Goal: Task Accomplishment & Management: Manage account settings

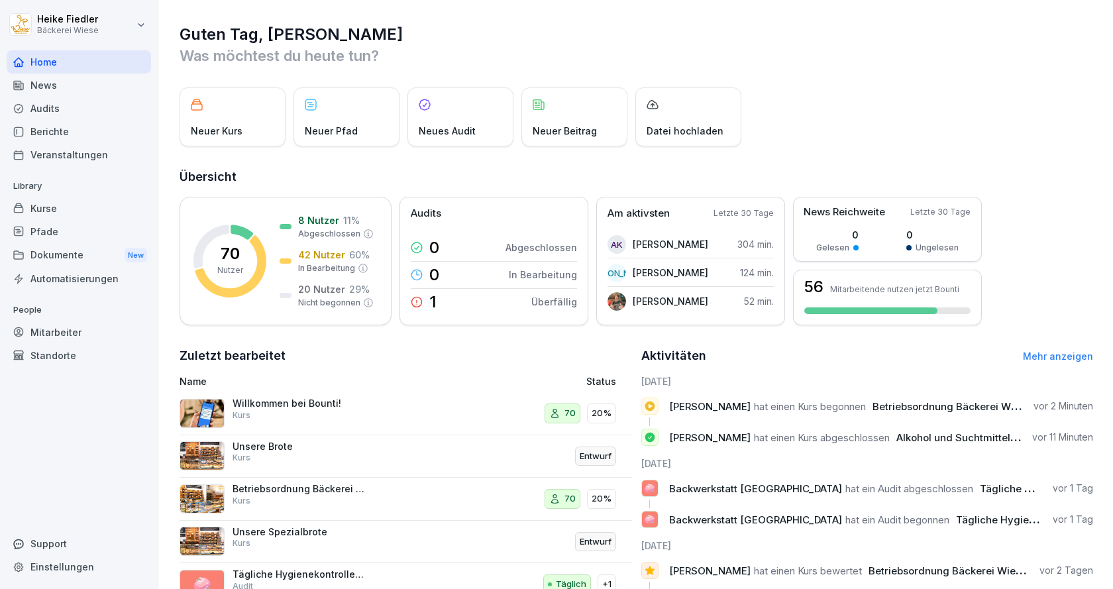
click at [397, 497] on div "Betriebsordnung Bäckerei Wiese Kurs" at bounding box center [319, 499] width 280 height 32
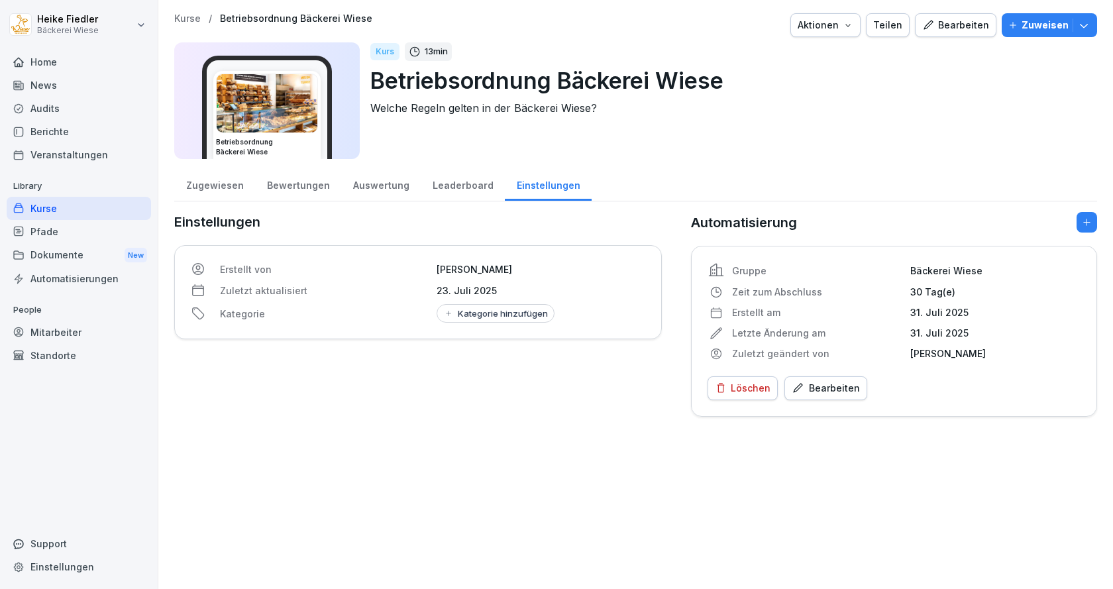
click at [1062, 32] on button "Zuweisen" at bounding box center [1048, 25] width 95 height 24
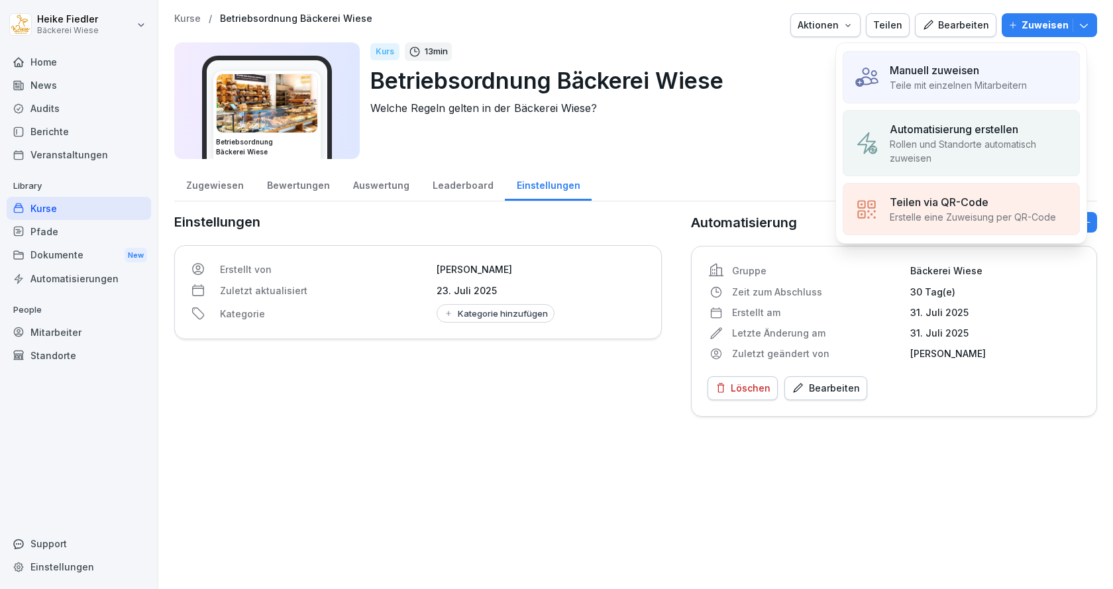
click at [933, 76] on p "Manuell zuweisen" at bounding box center [933, 70] width 89 height 16
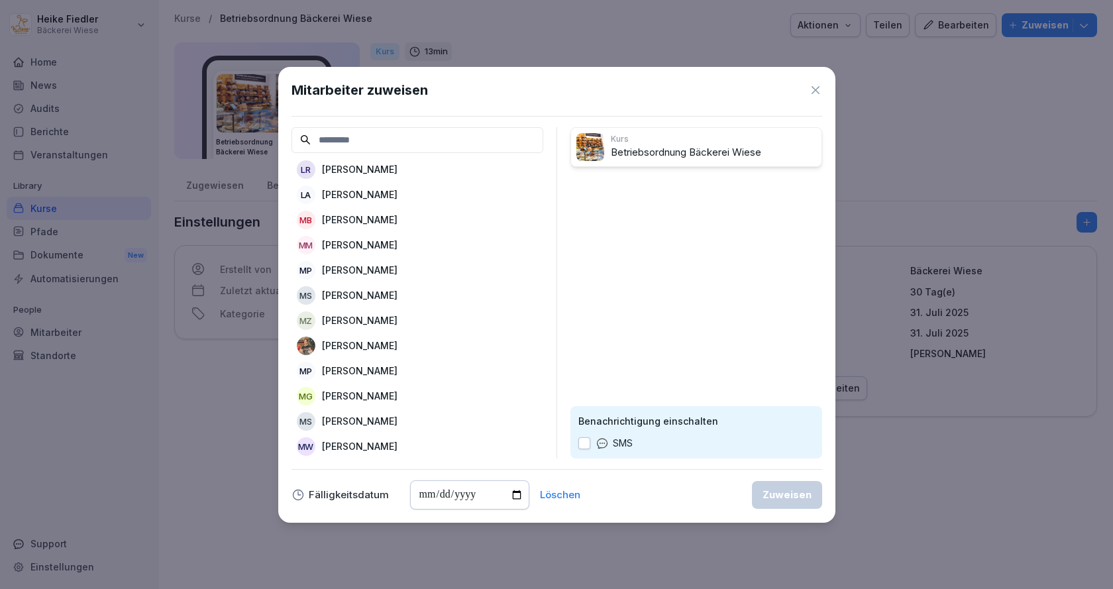
scroll to position [927, 0]
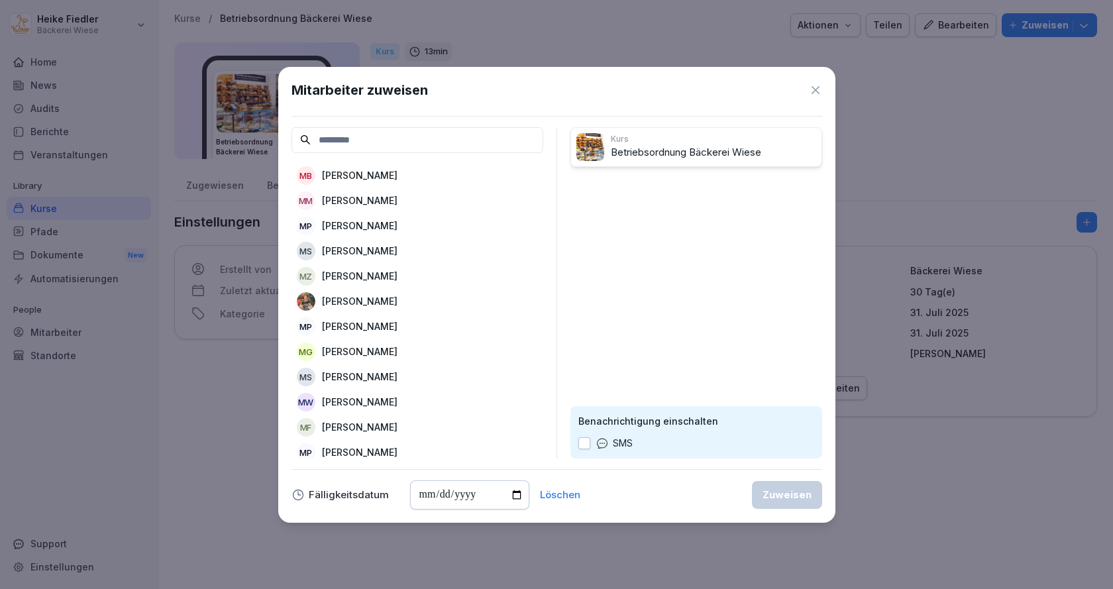
click at [364, 374] on p "[PERSON_NAME]" at bounding box center [360, 377] width 76 height 14
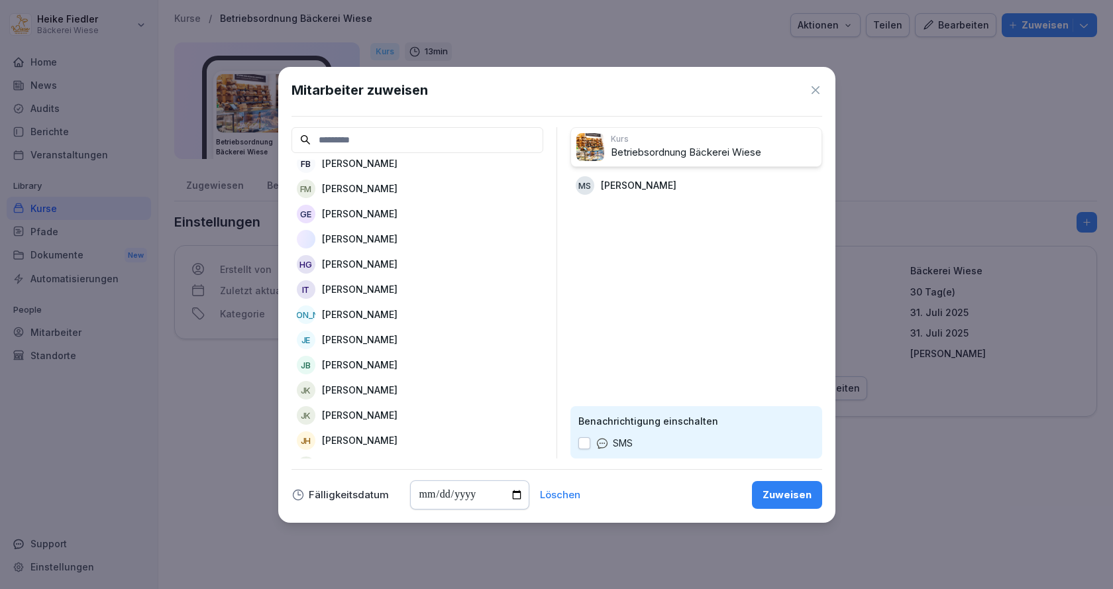
scroll to position [387, 0]
click at [813, 85] on icon at bounding box center [815, 89] width 13 height 13
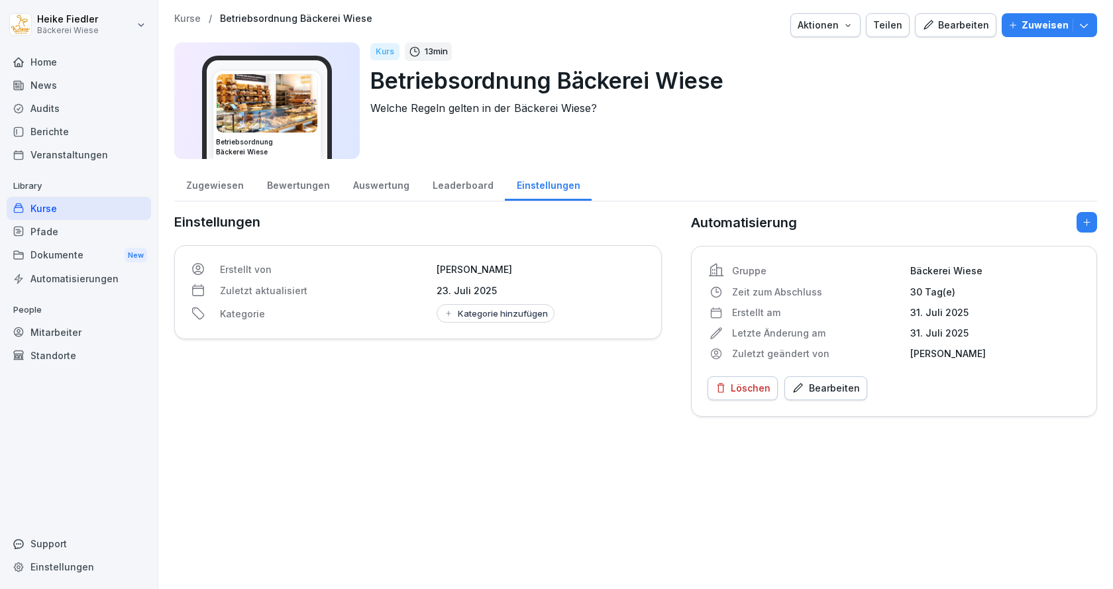
click at [378, 187] on div "Auswertung" at bounding box center [380, 184] width 79 height 34
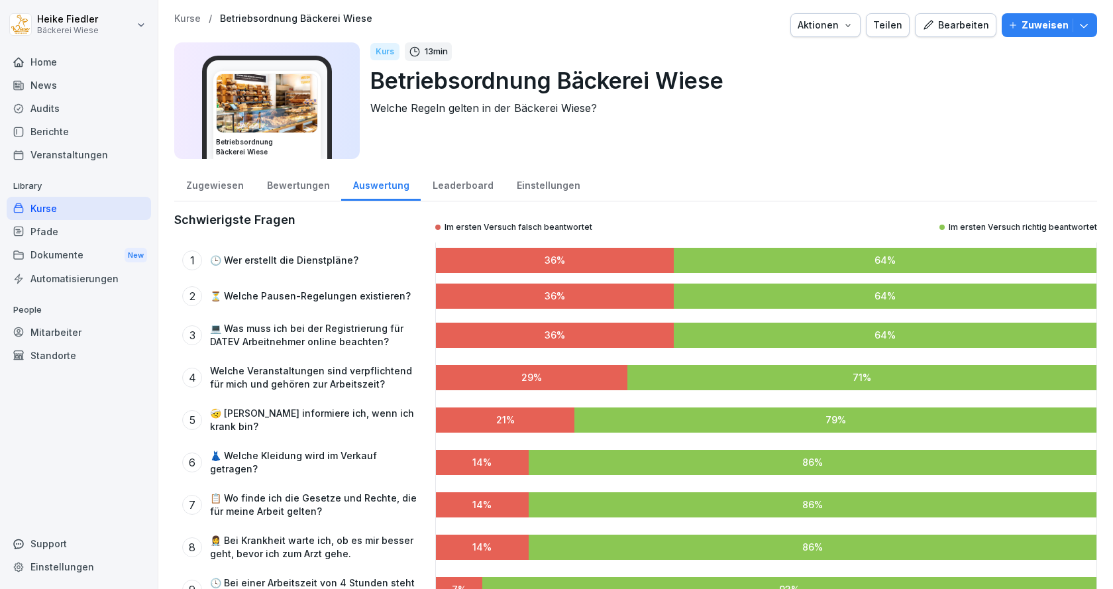
click at [449, 189] on div "Leaderboard" at bounding box center [463, 184] width 84 height 34
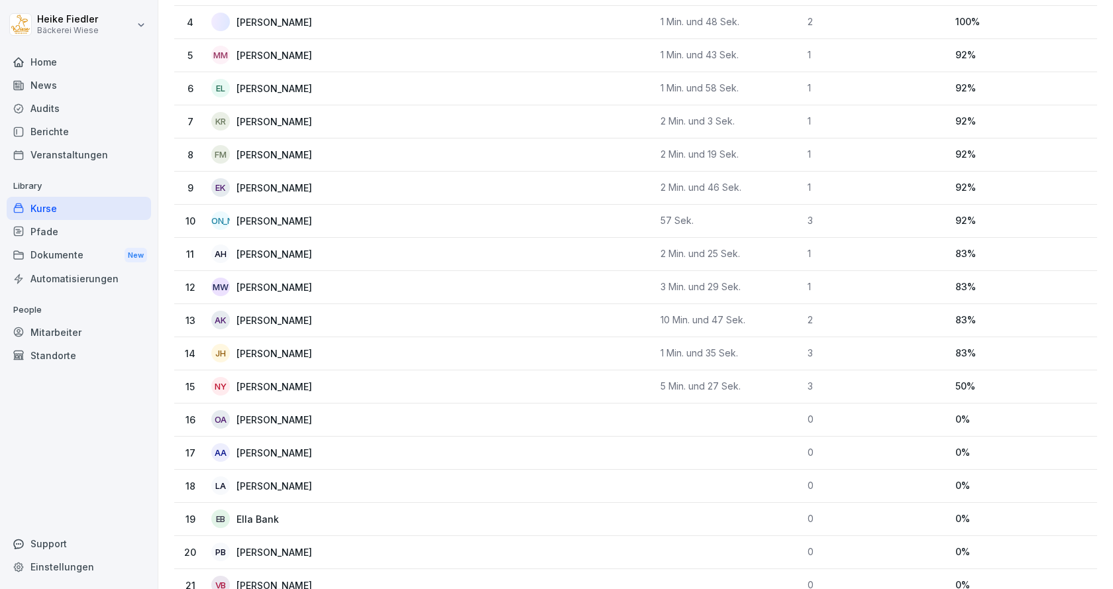
scroll to position [199, 0]
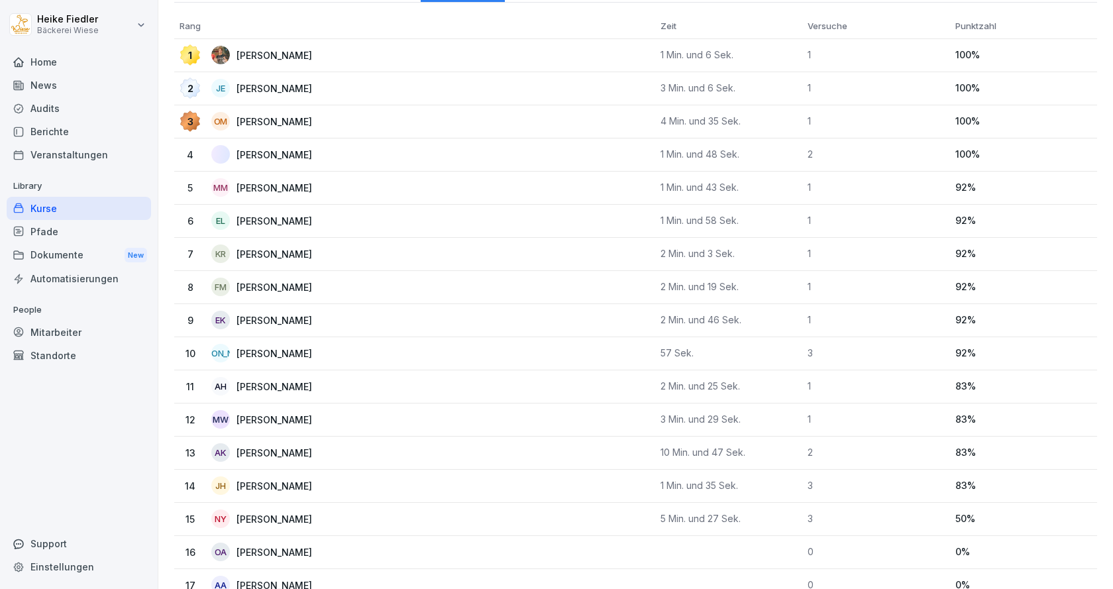
click at [264, 355] on p "[PERSON_NAME]" at bounding box center [284, 353] width 97 height 14
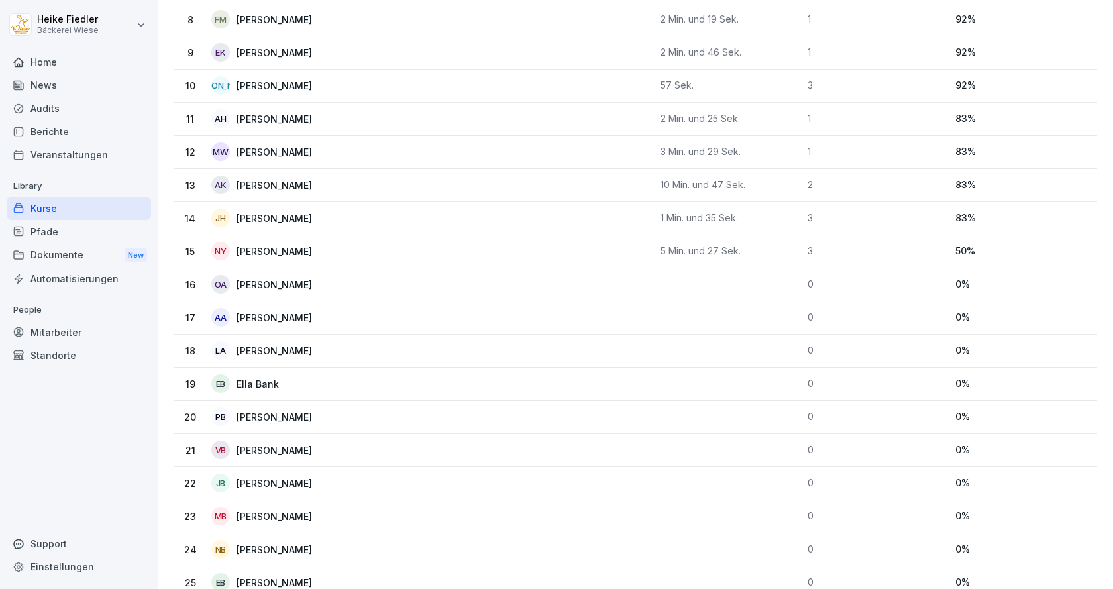
scroll to position [3, 0]
